Goal: Task Accomplishment & Management: Manage account settings

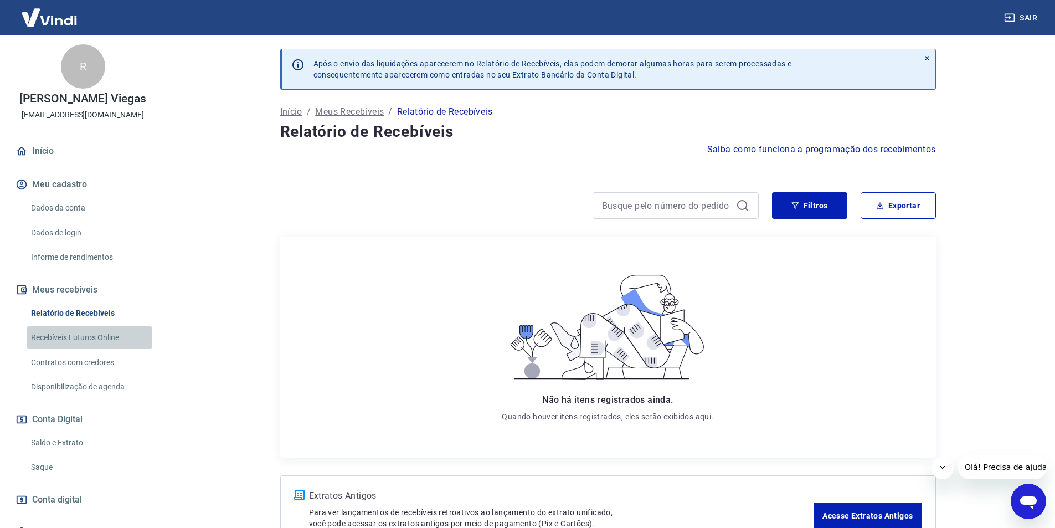
click at [117, 341] on link "Recebíveis Futuros Online" at bounding box center [90, 337] width 126 height 23
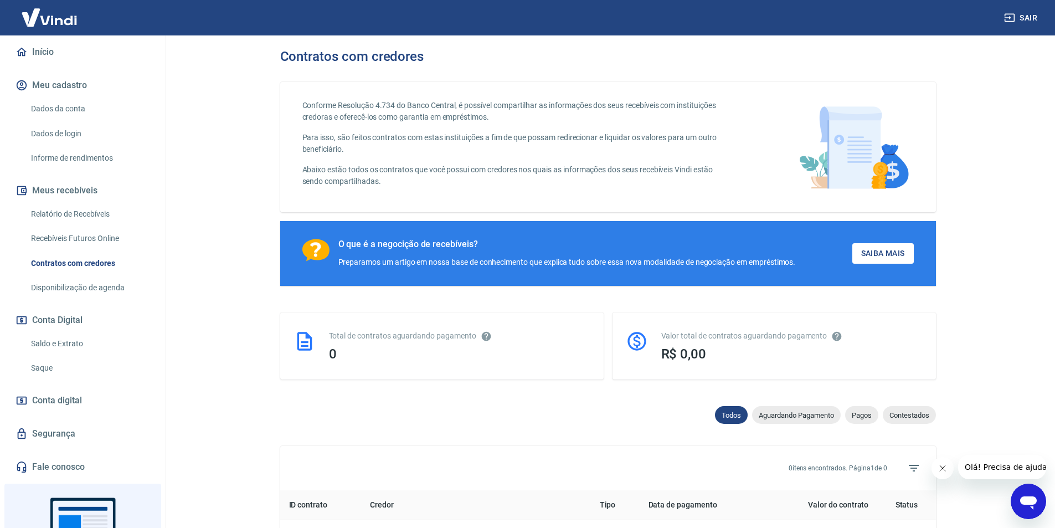
scroll to position [111, 0]
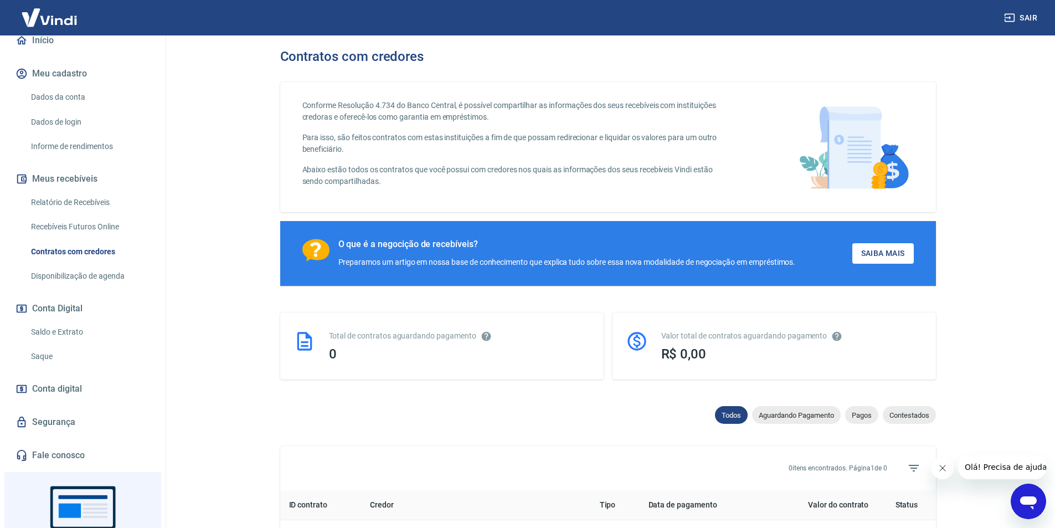
click at [66, 333] on link "Saldo e Extrato" at bounding box center [90, 332] width 126 height 23
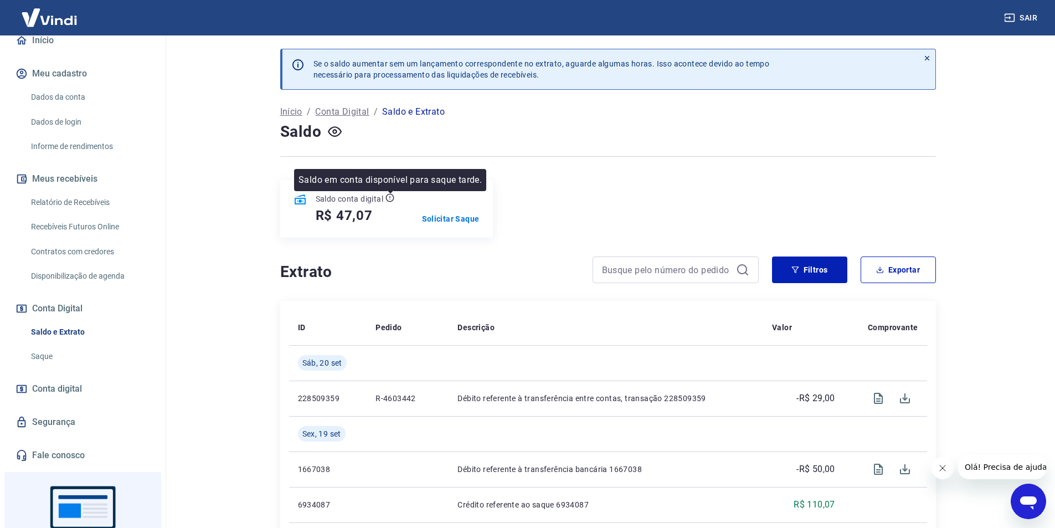
click at [392, 198] on icon at bounding box center [390, 197] width 9 height 9
